Goal: Task Accomplishment & Management: Manage account settings

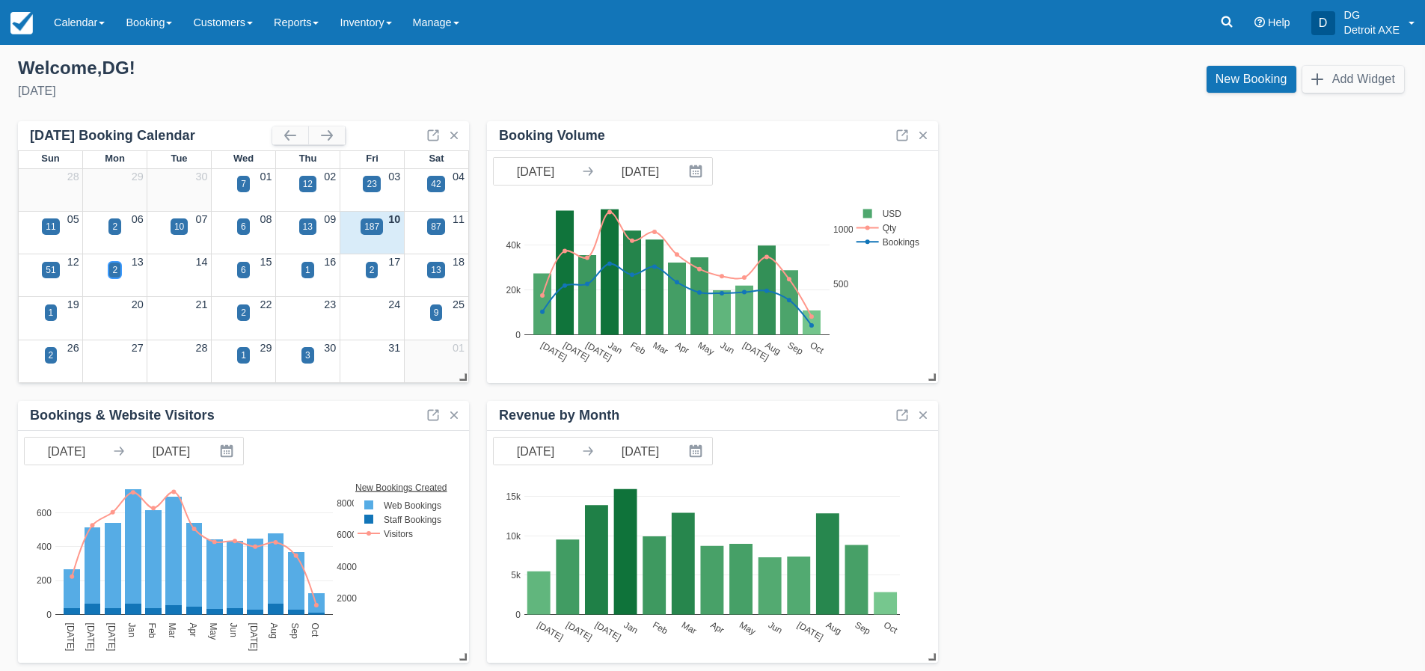
click at [114, 265] on div "2" at bounding box center [114, 269] width 5 height 13
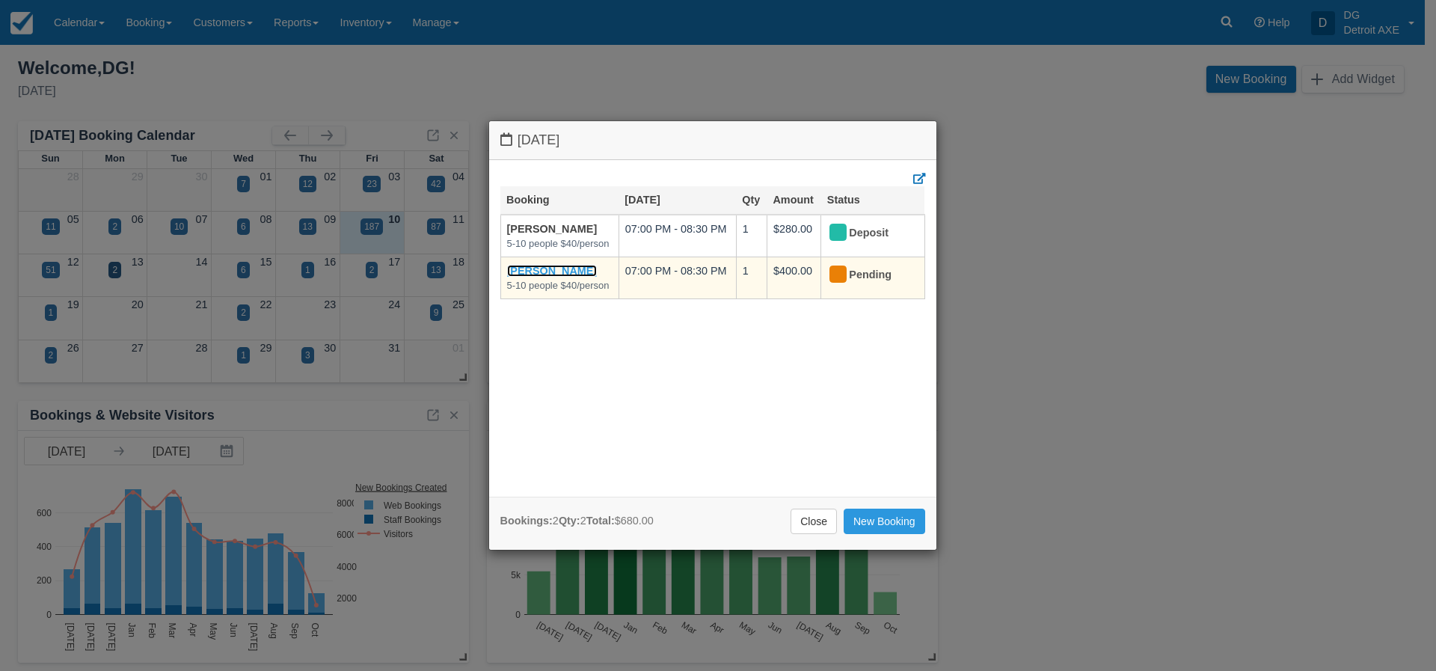
click at [551, 273] on link "[PERSON_NAME]" at bounding box center [552, 271] width 91 height 12
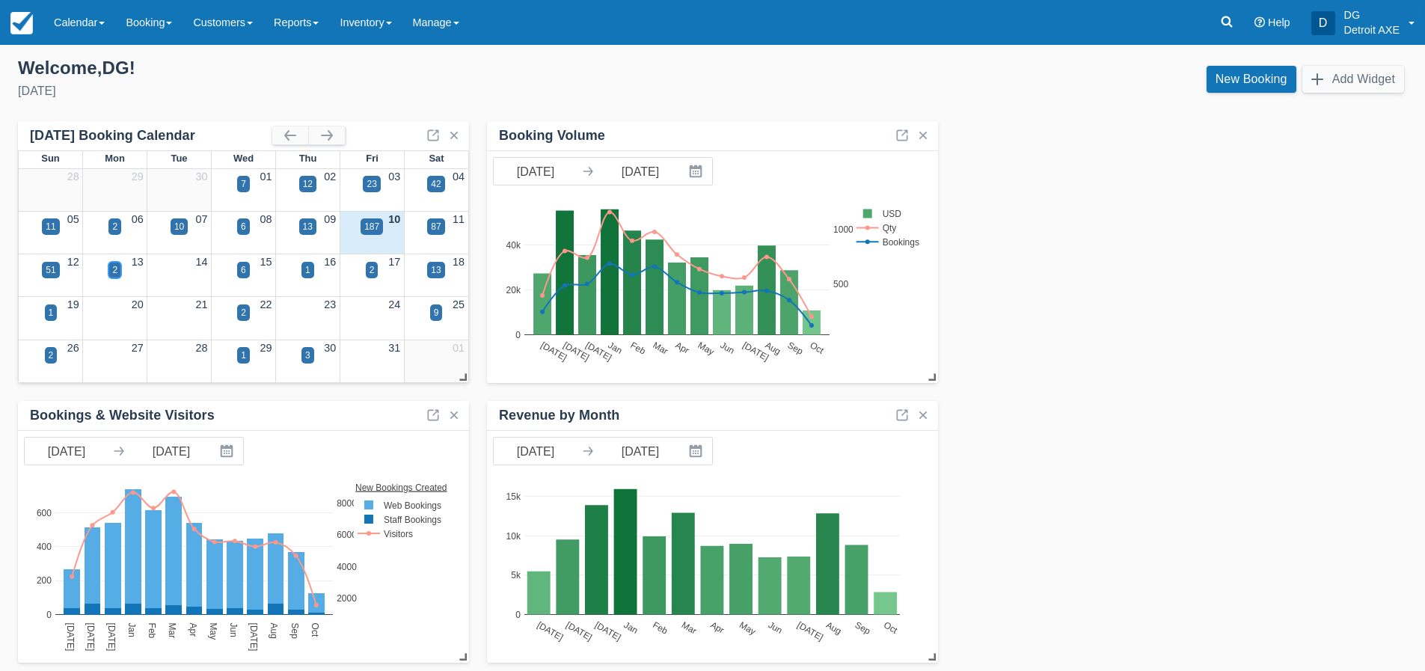
click at [114, 267] on div "2" at bounding box center [114, 269] width 5 height 13
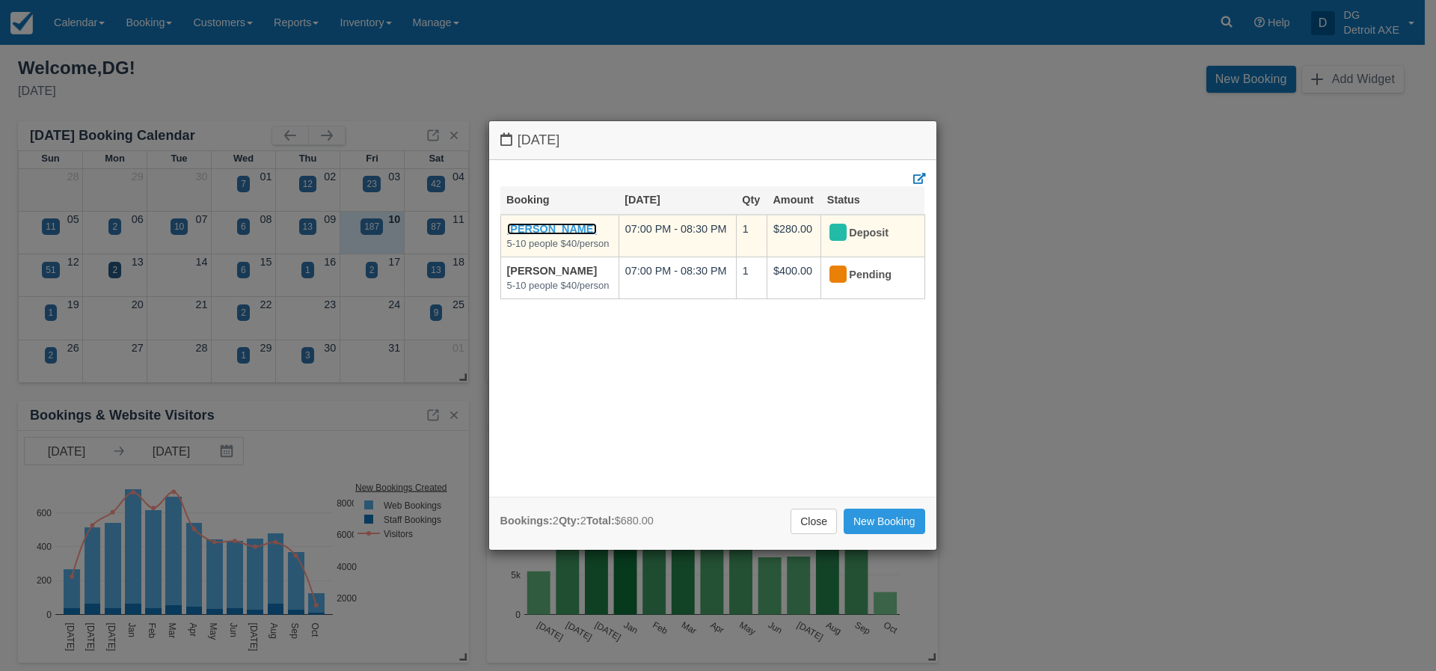
click at [523, 230] on link "[PERSON_NAME]" at bounding box center [552, 229] width 91 height 12
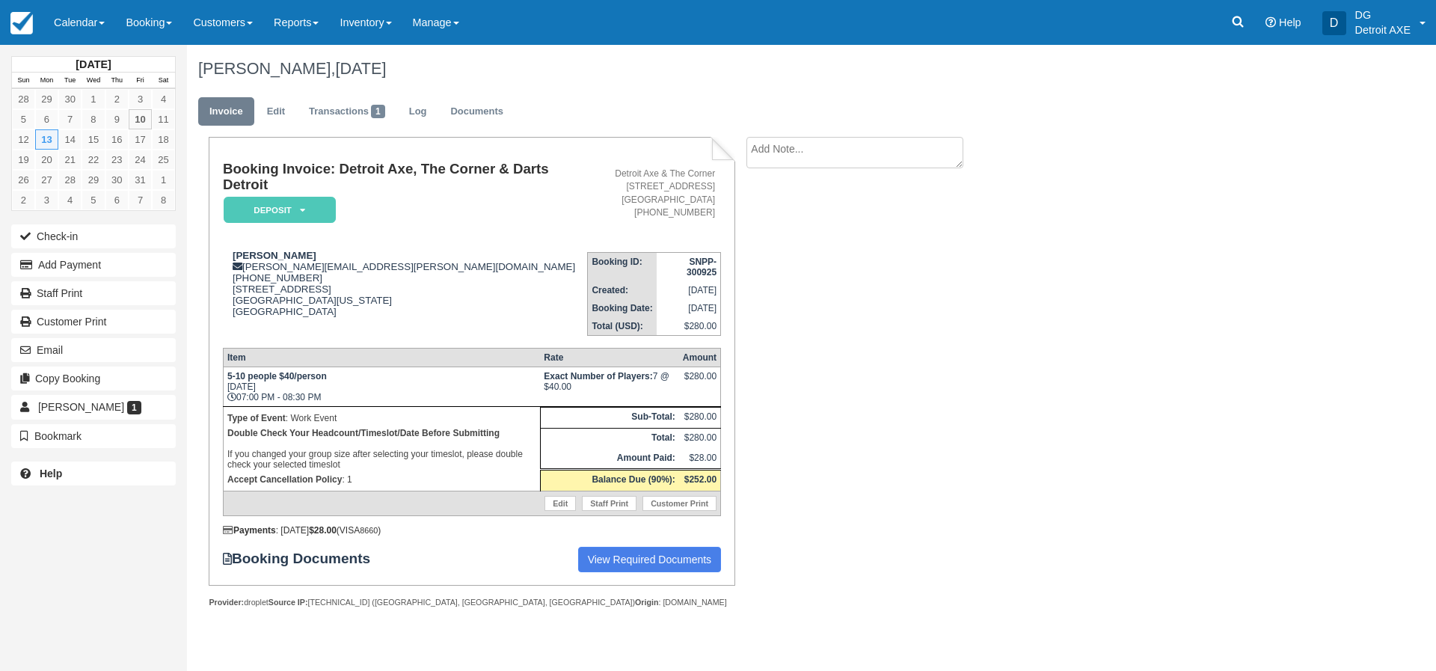
click at [874, 311] on div "Booking Invoice: Detroit Axe, The Corner & Darts Detroit Deposit   Pending Rese…" at bounding box center [598, 388] width 823 height 503
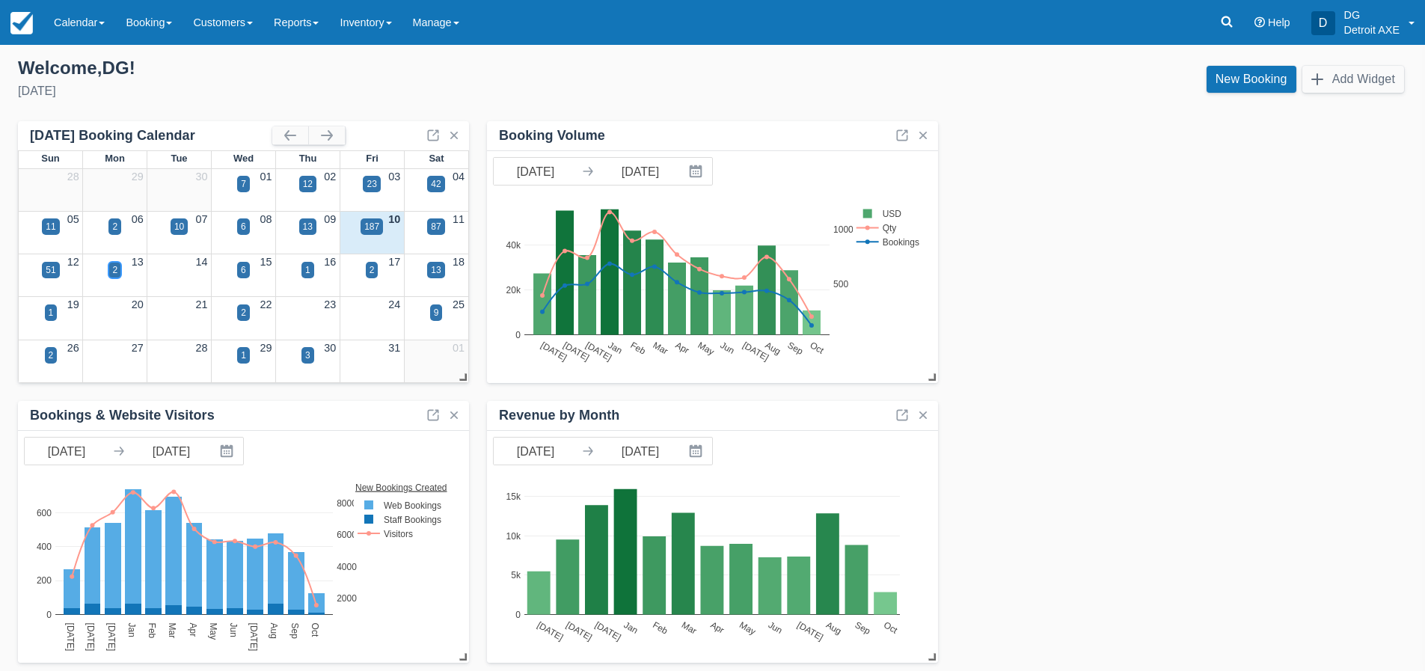
click at [112, 269] on div "2" at bounding box center [114, 269] width 5 height 13
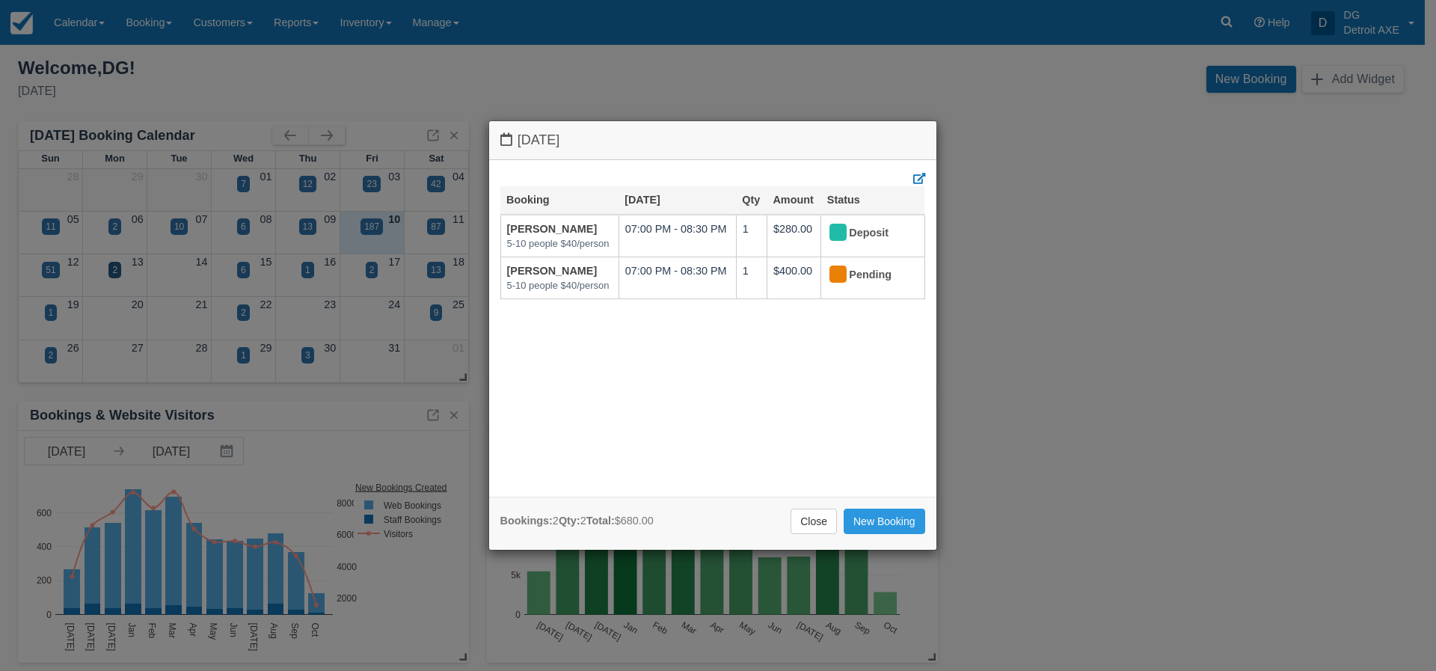
drag, startPoint x: 1016, startPoint y: 264, endPoint x: 1011, endPoint y: 255, distance: 10.0
click at [1016, 263] on div "[DATE] Booking [DATE] Qty Amount Status [PERSON_NAME] 5-10 people $40/person 07…" at bounding box center [718, 335] width 1436 height 671
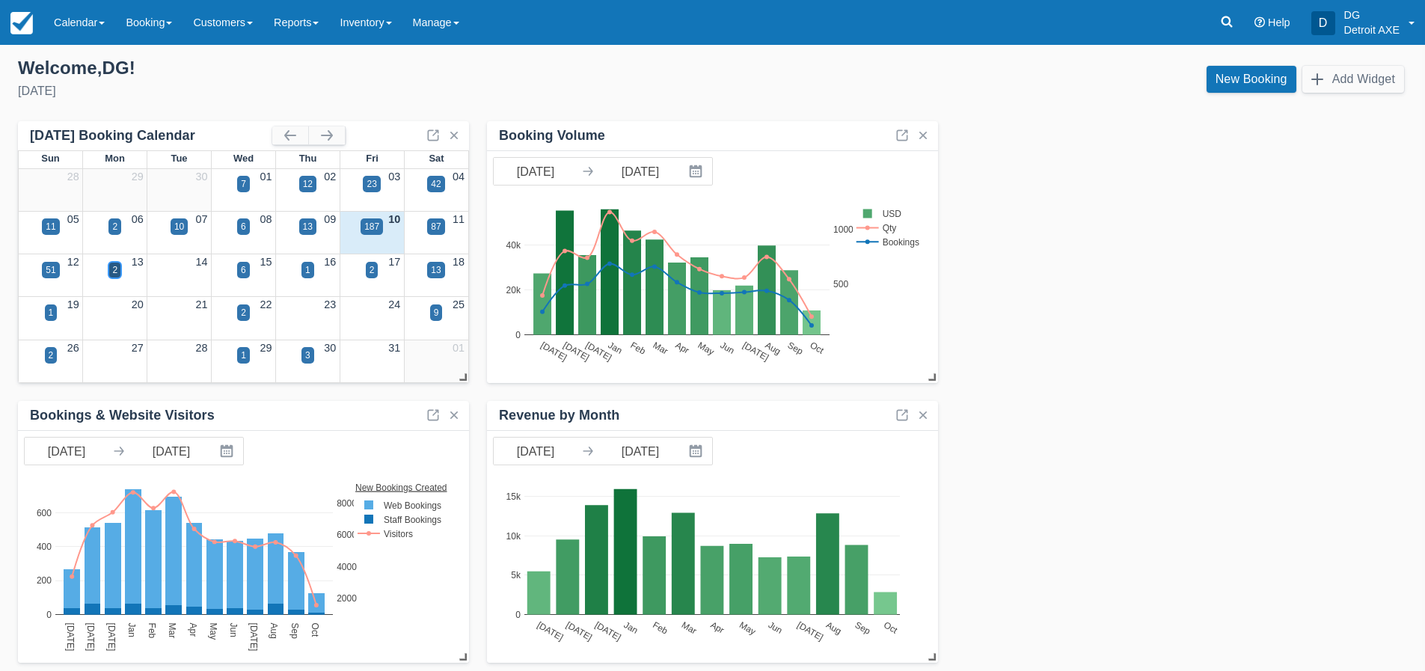
click at [113, 266] on div "2" at bounding box center [114, 269] width 5 height 13
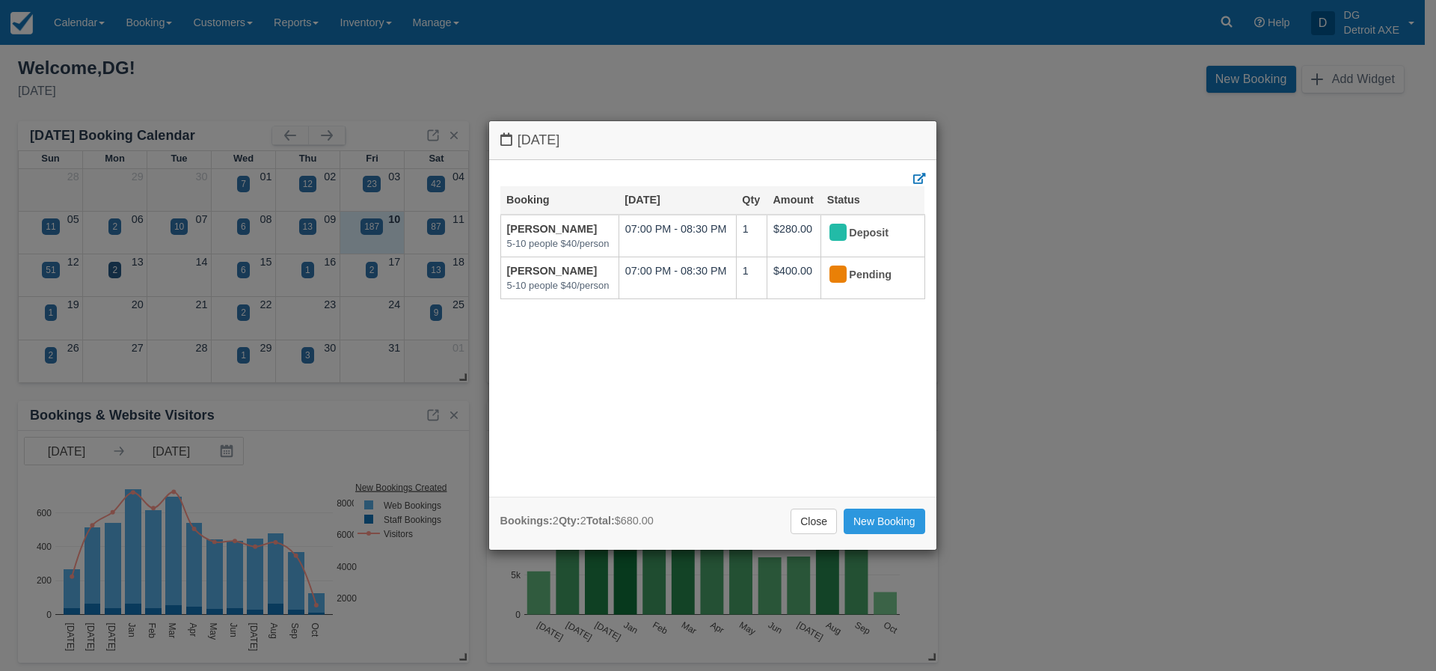
drag, startPoint x: 807, startPoint y: 522, endPoint x: 768, endPoint y: 518, distance: 39.2
click at [805, 522] on link "Close" at bounding box center [814, 521] width 46 height 25
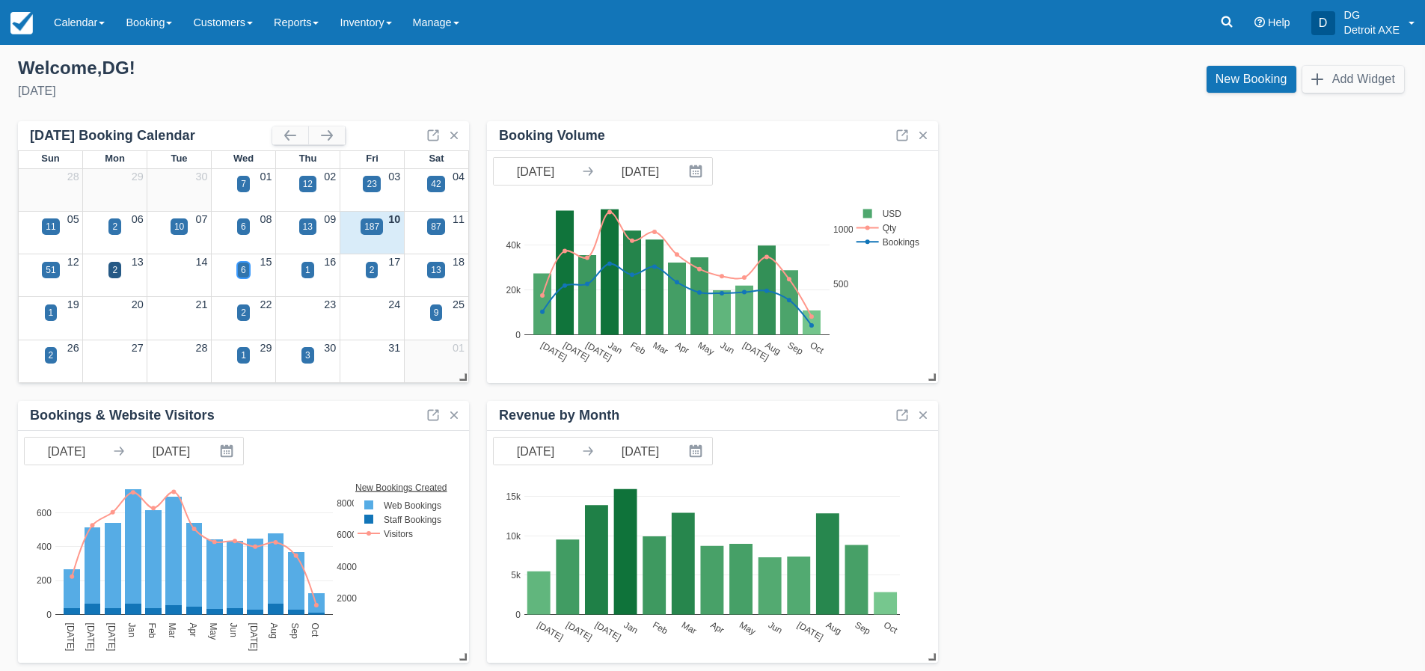
click at [246, 274] on div "6" at bounding box center [243, 270] width 13 height 16
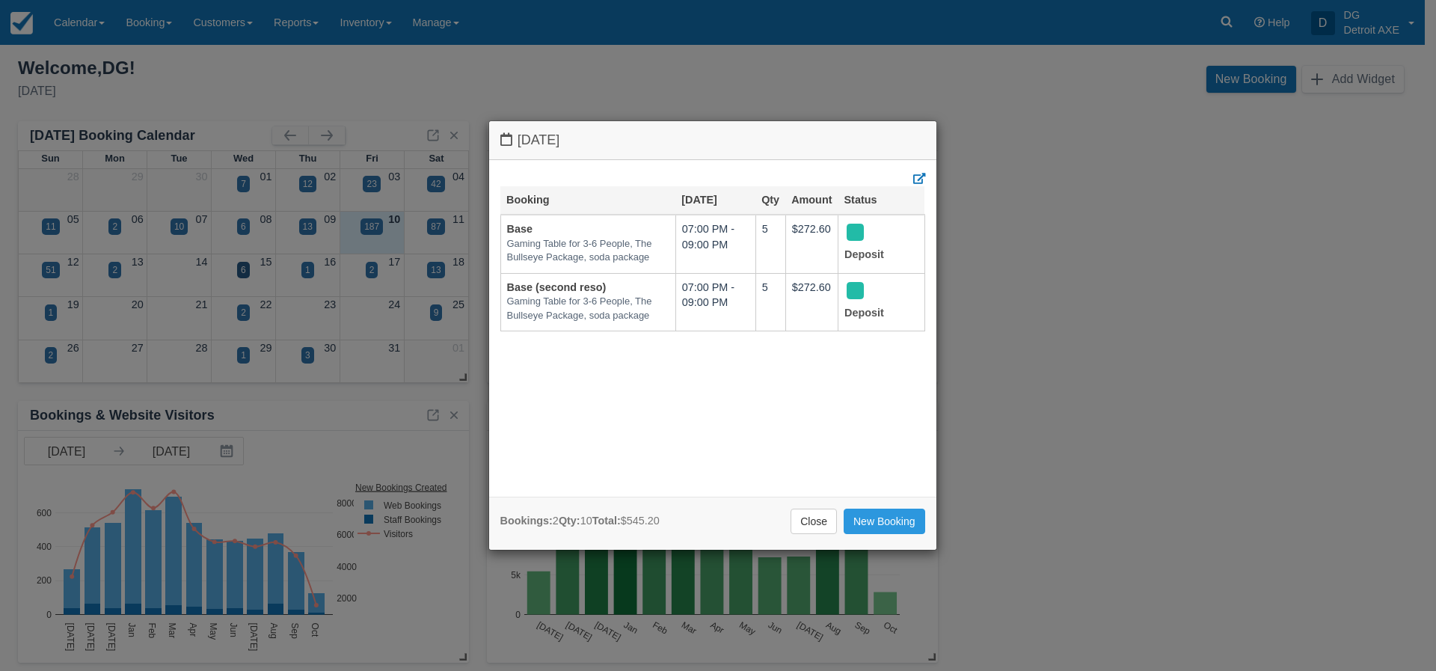
drag, startPoint x: 817, startPoint y: 520, endPoint x: 675, endPoint y: 502, distance: 143.2
click at [815, 520] on link "Close" at bounding box center [814, 521] width 46 height 25
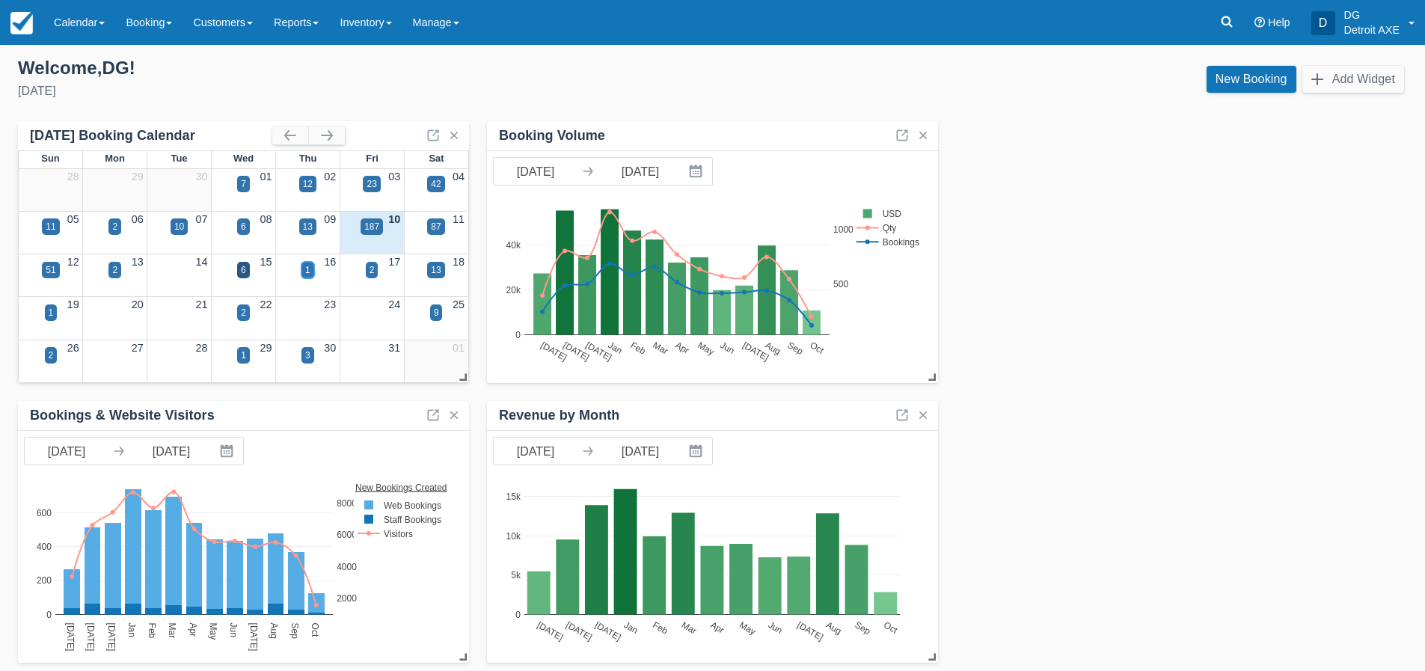
click at [304, 273] on div "1" at bounding box center [307, 270] width 13 height 16
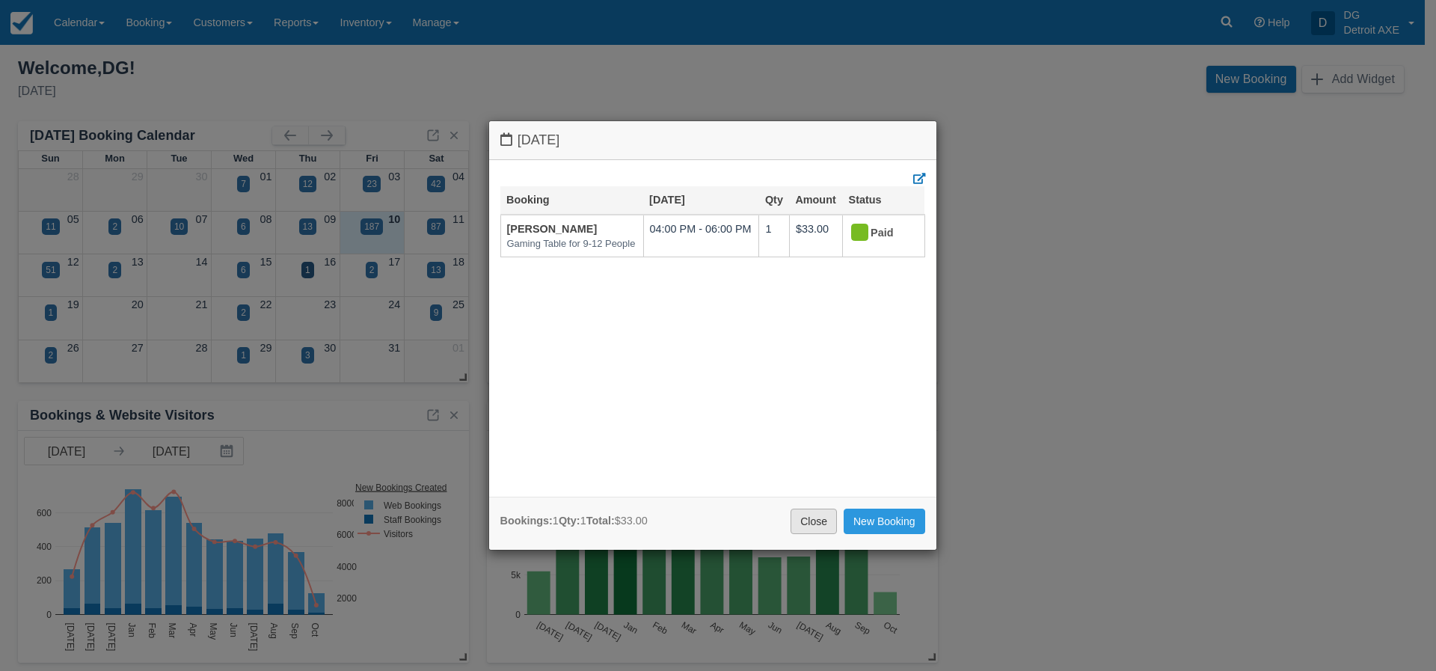
click at [802, 521] on link "Close" at bounding box center [814, 521] width 46 height 25
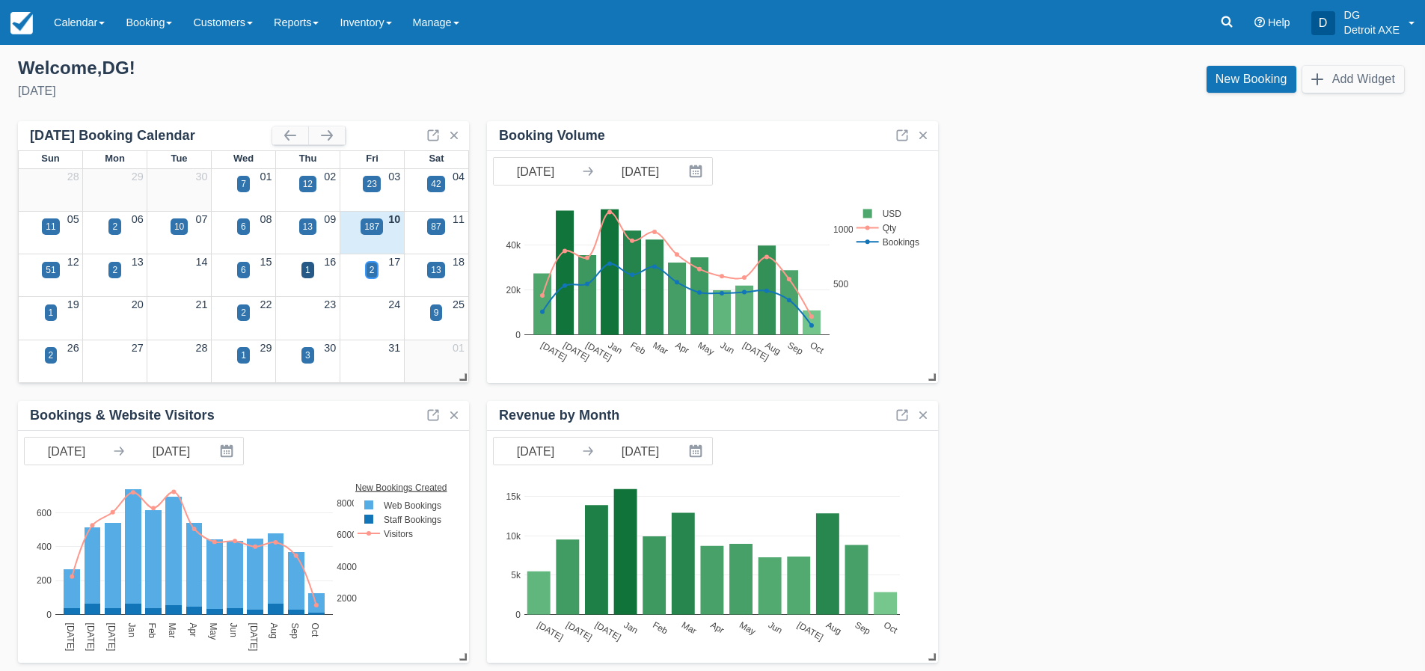
click at [375, 272] on div "2" at bounding box center [372, 270] width 13 height 16
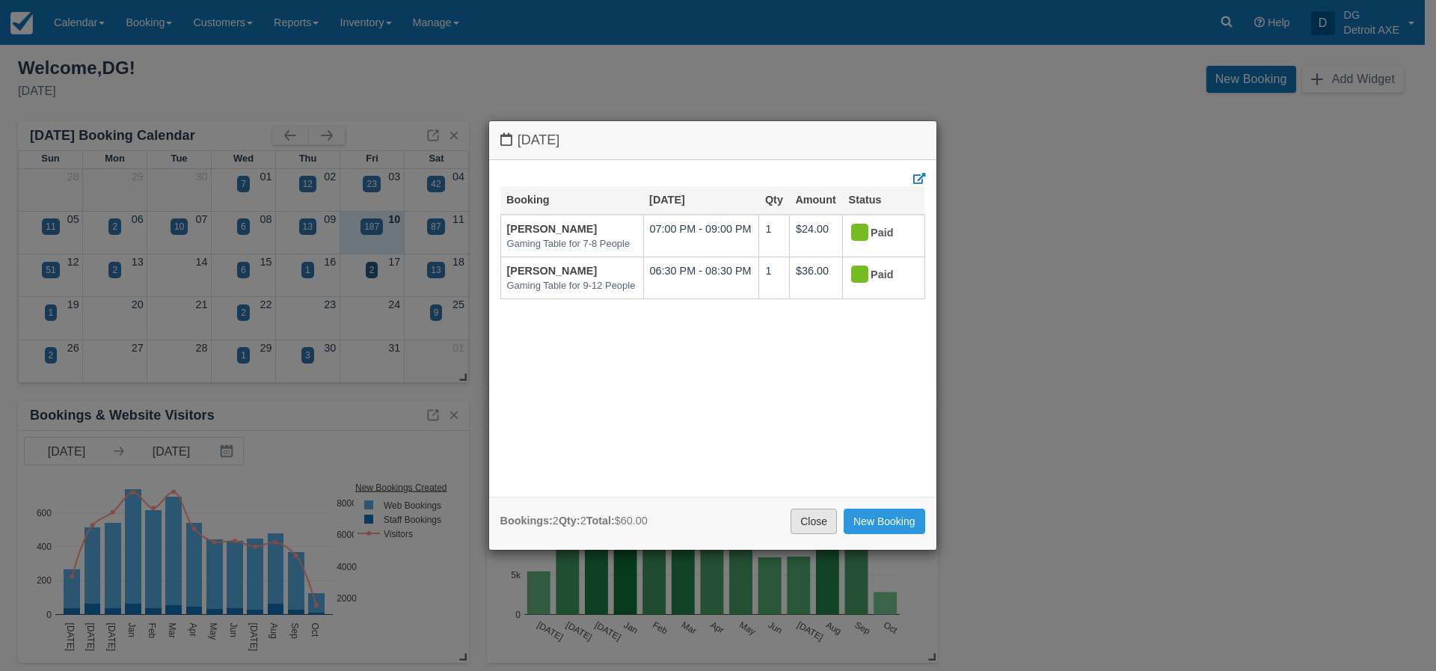
click at [810, 522] on link "Close" at bounding box center [814, 521] width 46 height 25
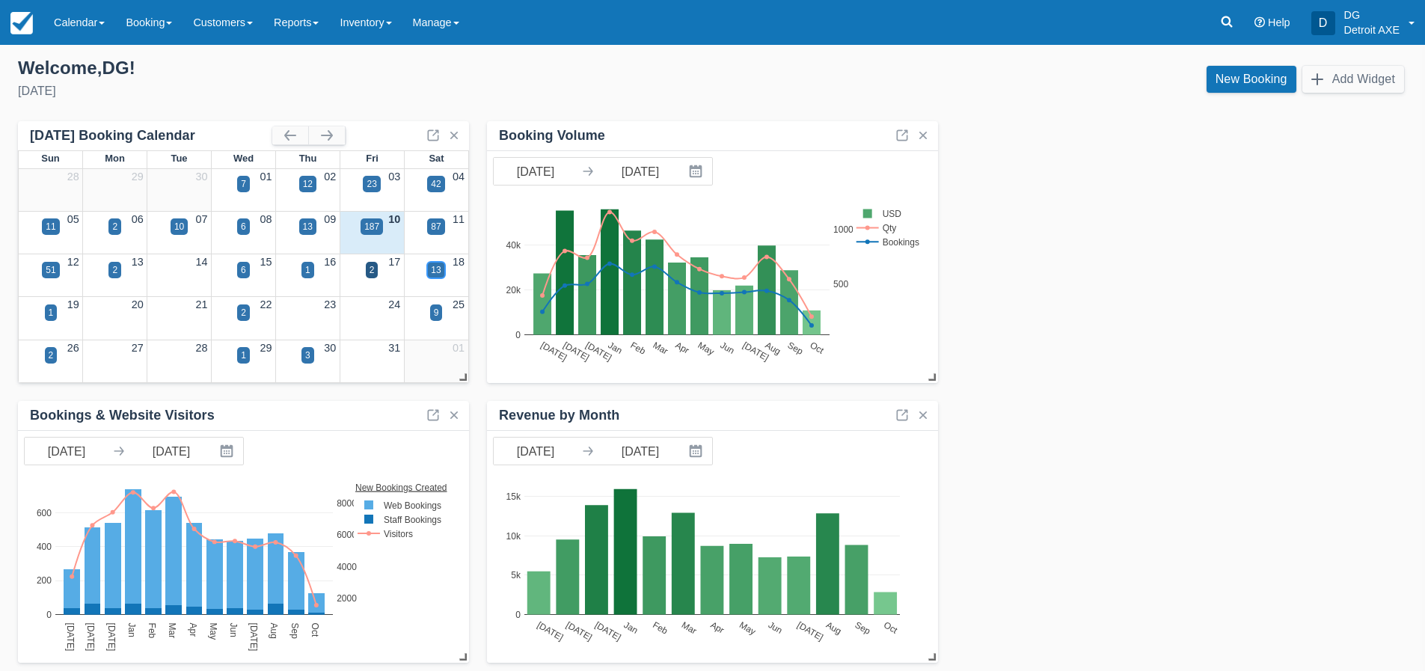
click at [439, 267] on div "13" at bounding box center [436, 269] width 10 height 13
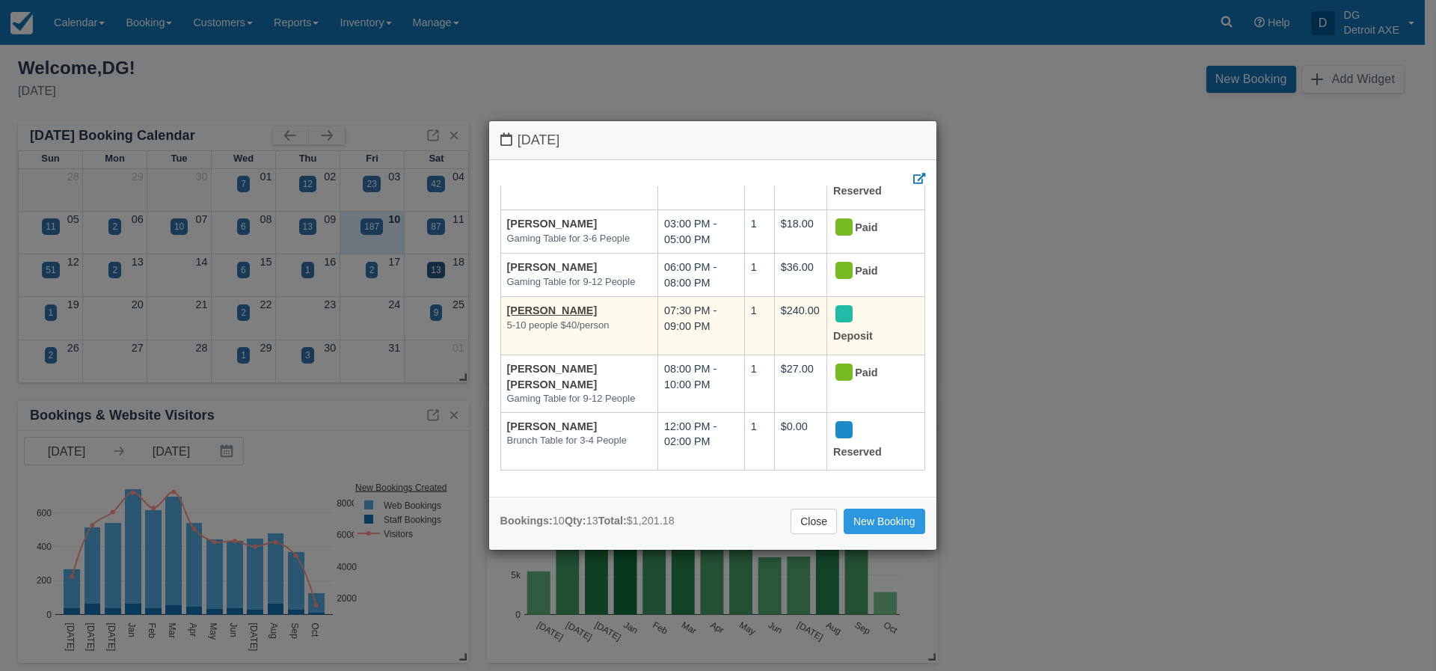
scroll to position [311, 0]
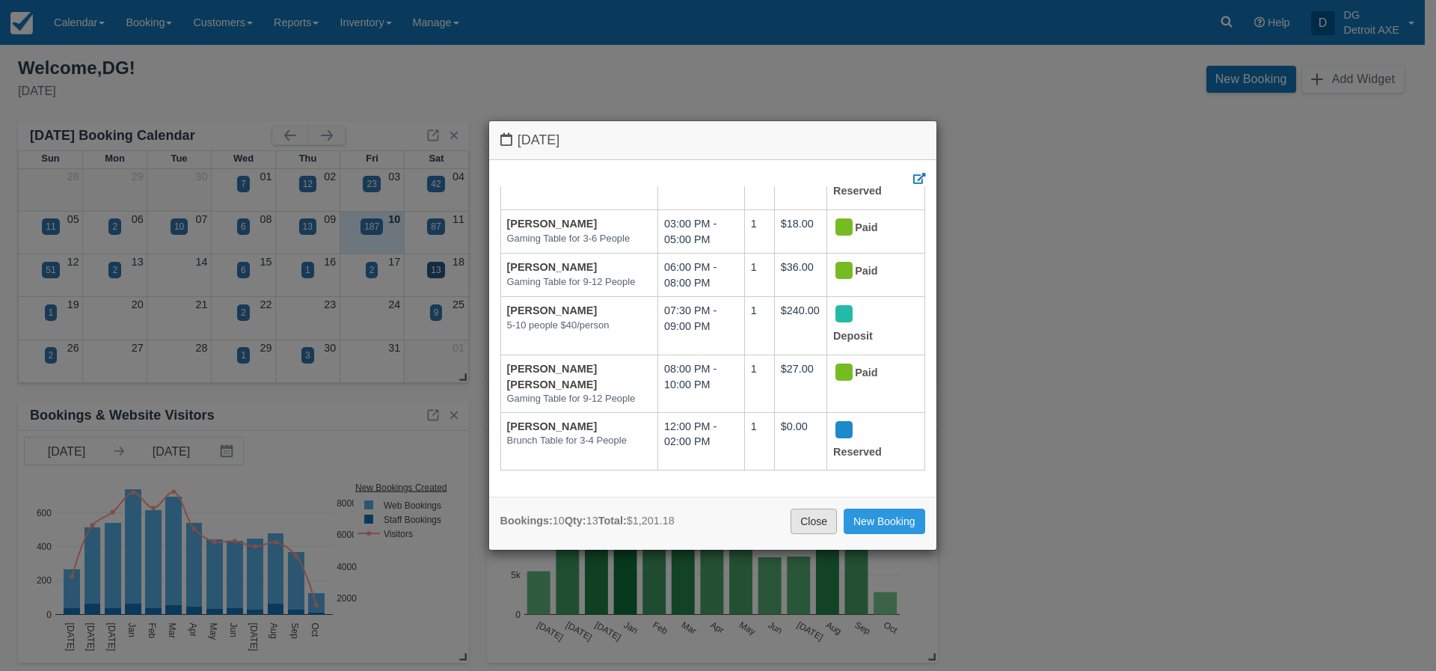
click at [814, 518] on link "Close" at bounding box center [814, 521] width 46 height 25
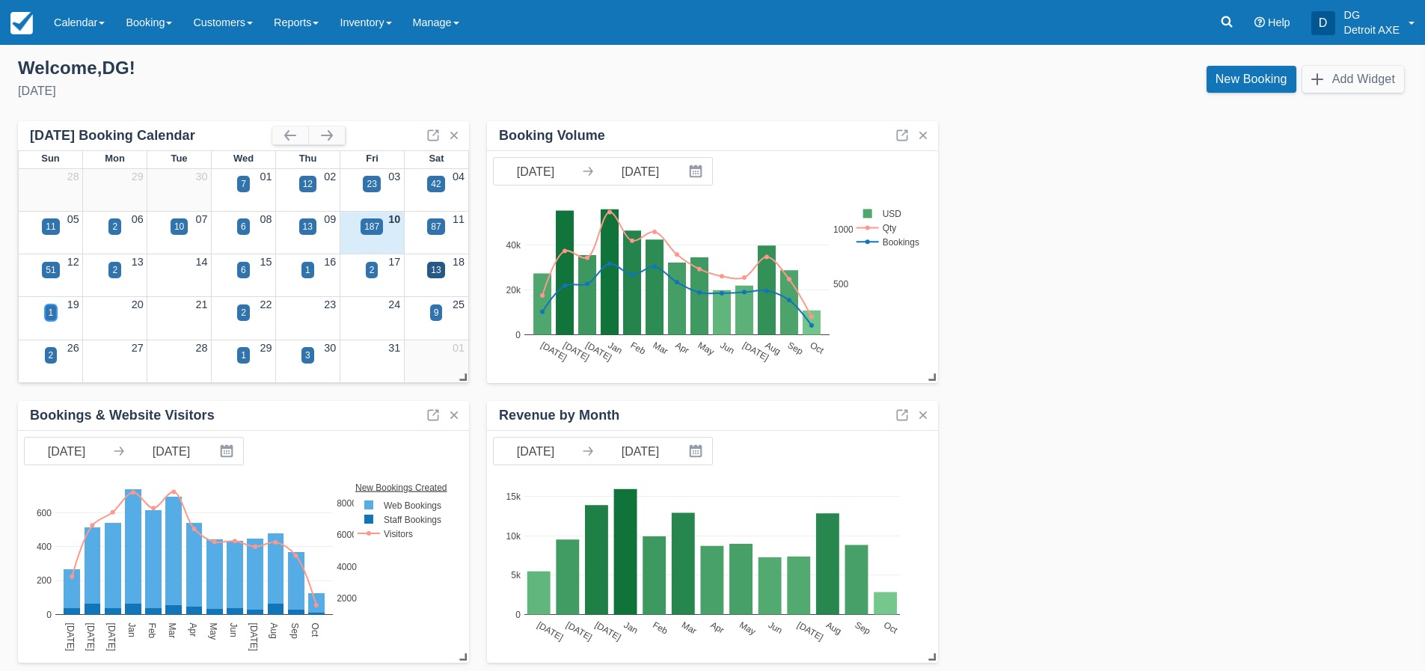
click at [53, 312] on div "1" at bounding box center [51, 312] width 5 height 13
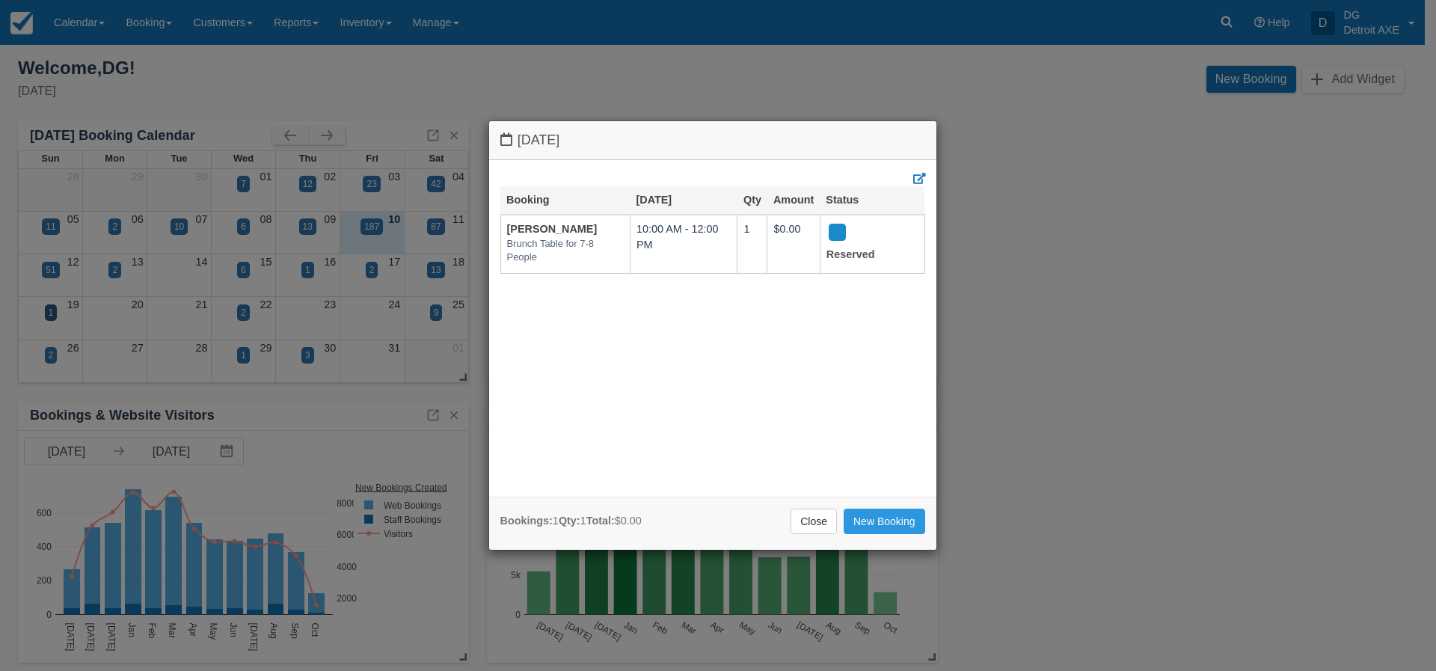
drag, startPoint x: 812, startPoint y: 518, endPoint x: 723, endPoint y: 435, distance: 121.2
click at [811, 518] on link "Close" at bounding box center [814, 521] width 46 height 25
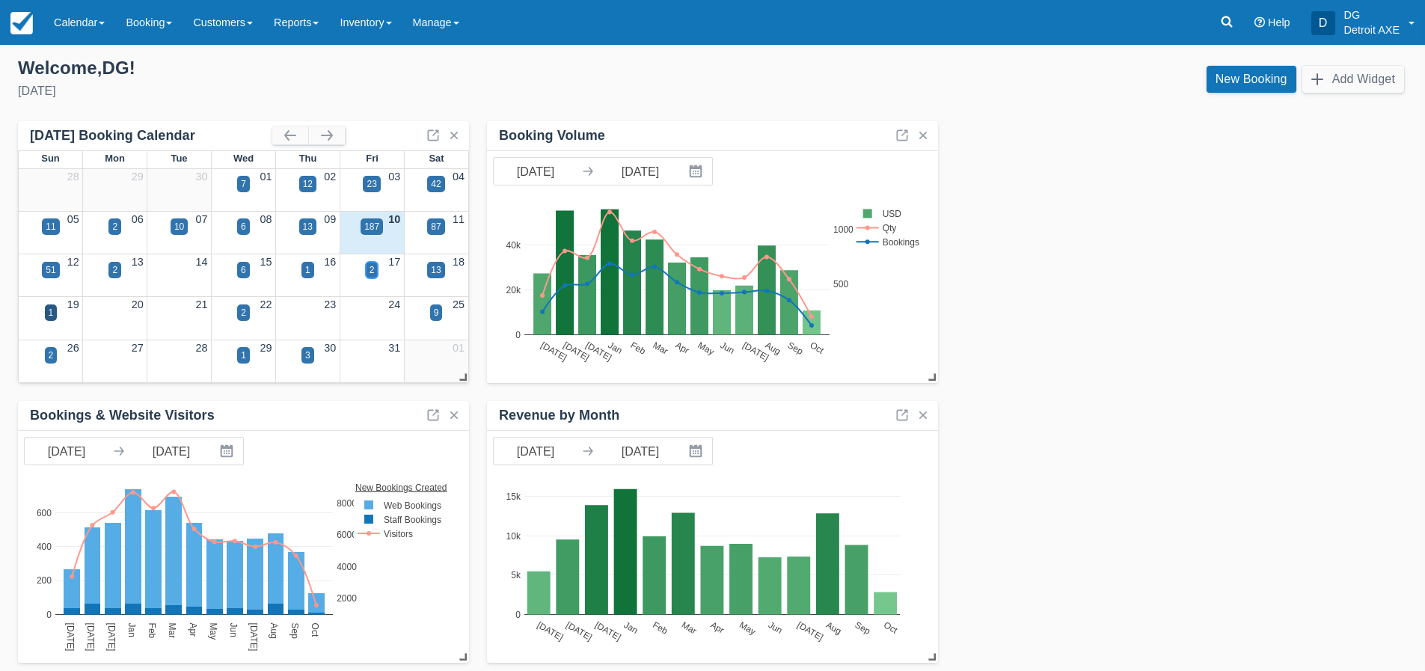
click at [375, 275] on div "2" at bounding box center [372, 270] width 13 height 16
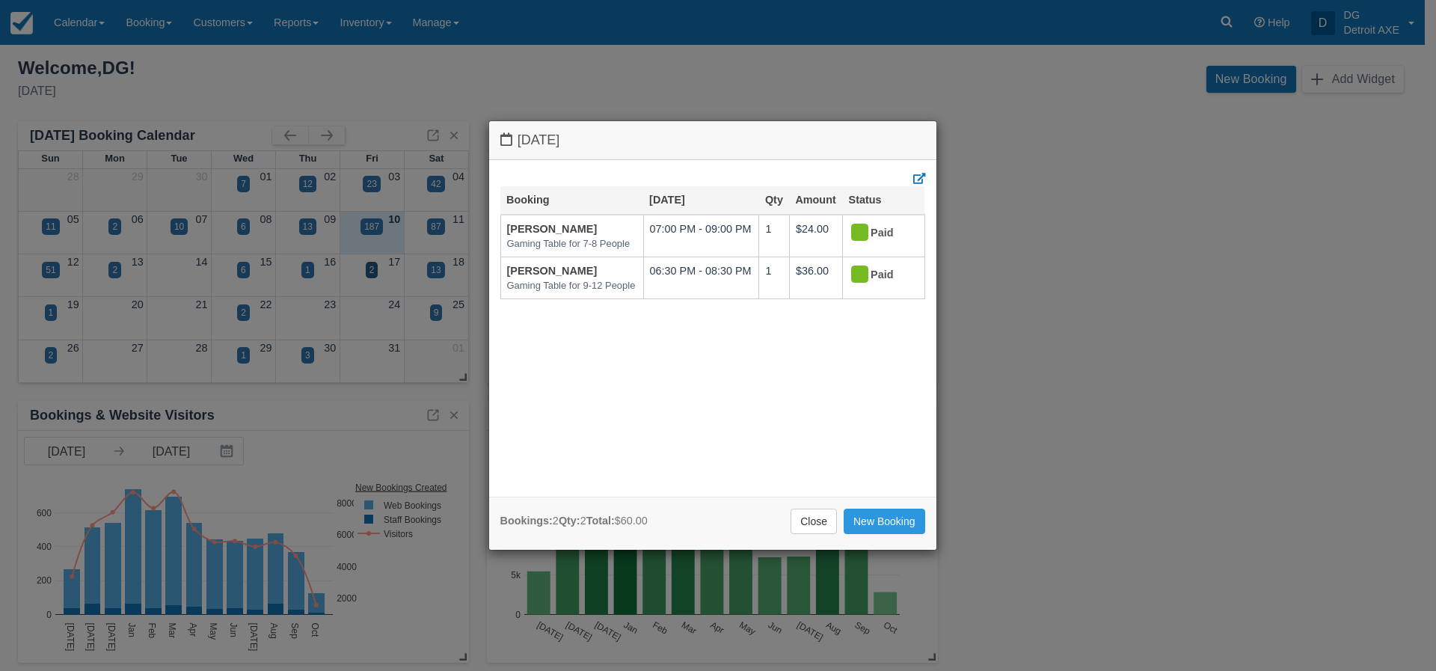
drag, startPoint x: 803, startPoint y: 524, endPoint x: 721, endPoint y: 482, distance: 92.0
click at [797, 519] on link "Close" at bounding box center [814, 521] width 46 height 25
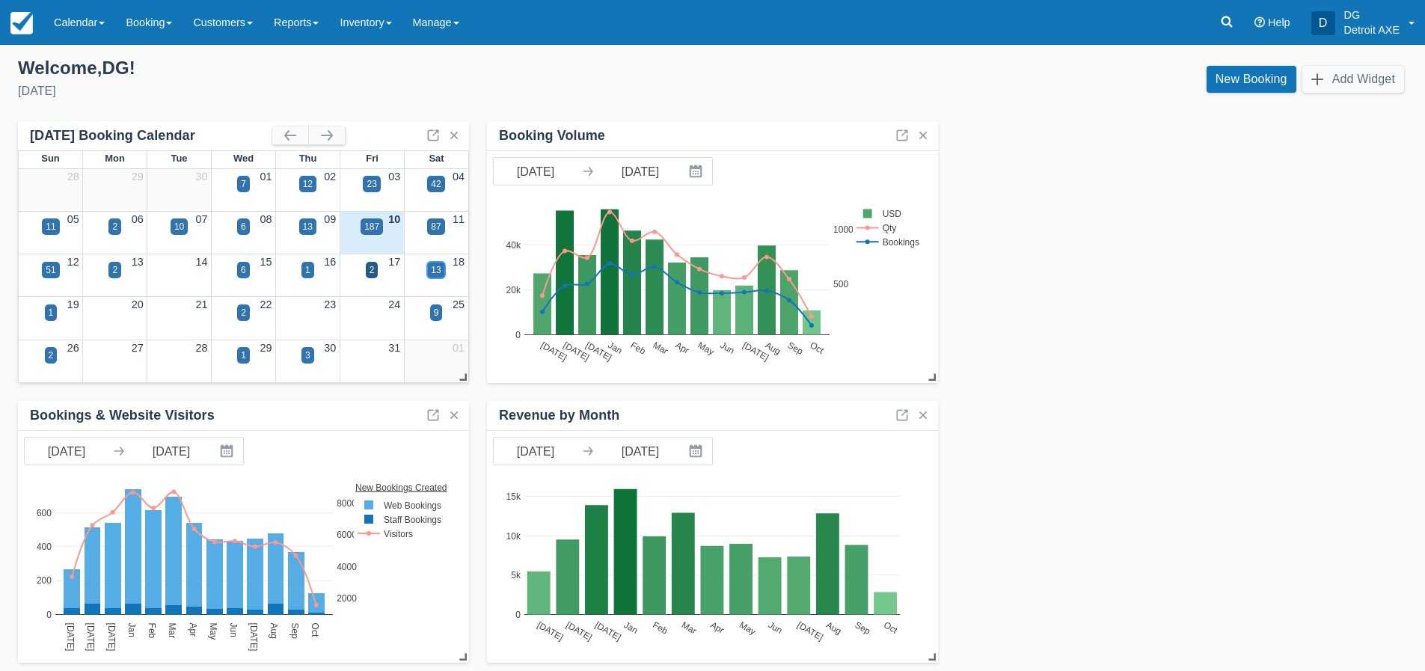
click at [435, 269] on div "13" at bounding box center [436, 269] width 10 height 13
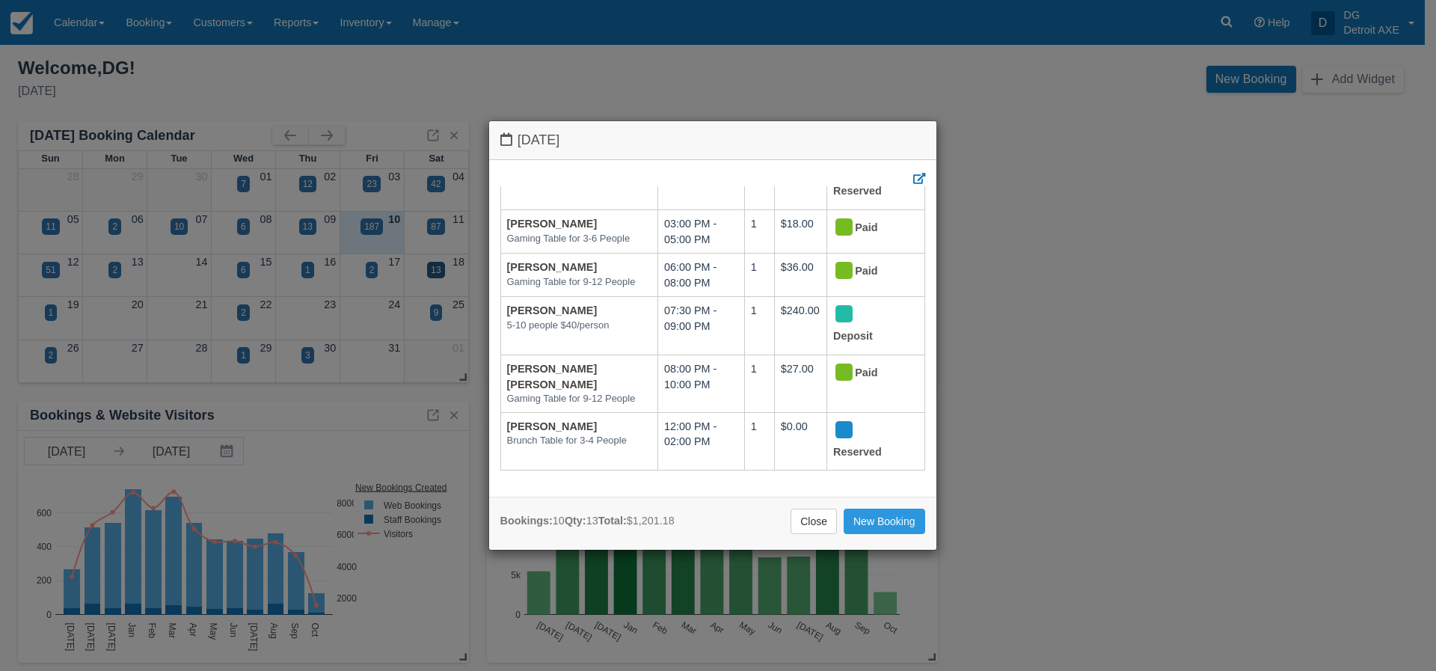
drag, startPoint x: 806, startPoint y: 520, endPoint x: 722, endPoint y: 506, distance: 85.6
click at [804, 521] on link "Close" at bounding box center [814, 521] width 46 height 25
